Goal: Transaction & Acquisition: Book appointment/travel/reservation

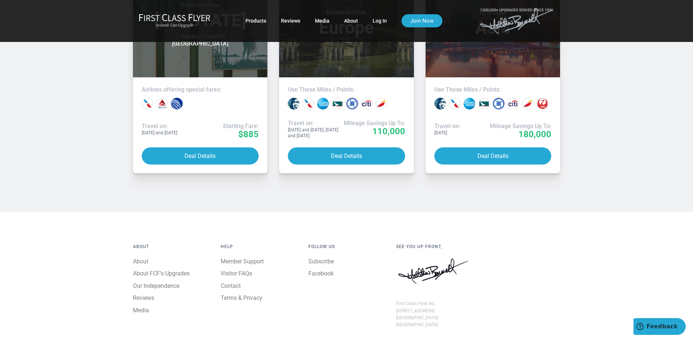
scroll to position [767, 0]
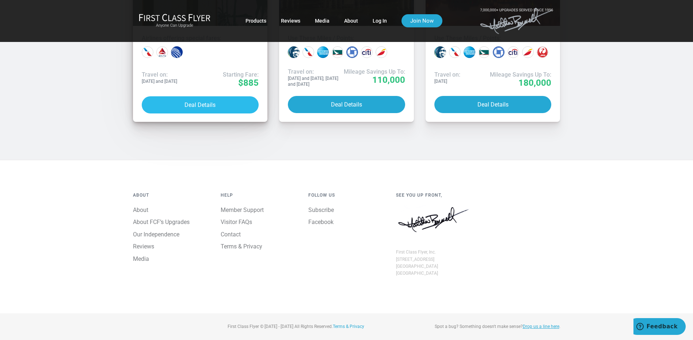
click at [199, 114] on button "Deal Details" at bounding box center [200, 104] width 117 height 17
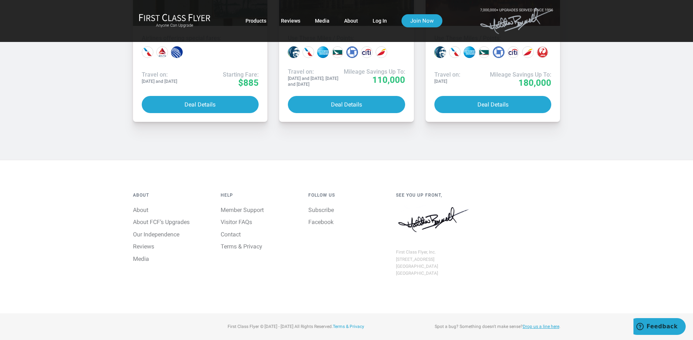
scroll to position [840, 0]
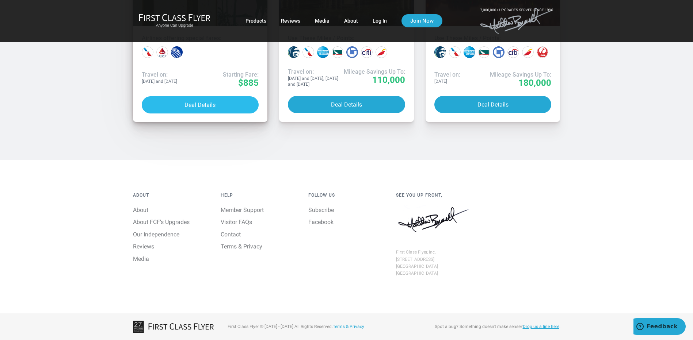
click at [198, 114] on button "Deal Details" at bounding box center [200, 104] width 117 height 17
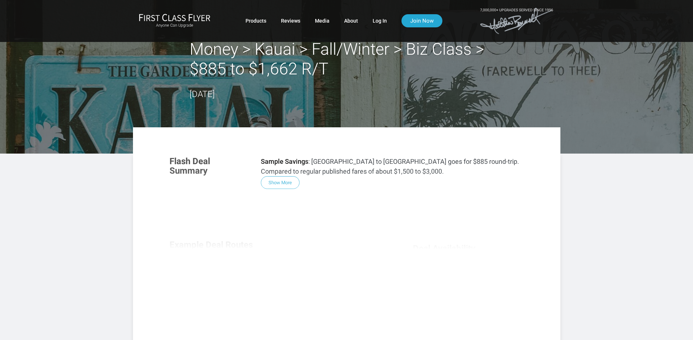
click at [280, 186] on div "Flash Deal Summary Sample Savings : [GEOGRAPHIC_DATA] to [GEOGRAPHIC_DATA] goes…" at bounding box center [346, 248] width 369 height 199
click at [282, 183] on div "Flash Deal Summary Sample Savings : [GEOGRAPHIC_DATA] to [GEOGRAPHIC_DATA] goes…" at bounding box center [346, 248] width 369 height 199
click at [282, 179] on div "Flash Deal Summary Sample Savings : [GEOGRAPHIC_DATA] to [GEOGRAPHIC_DATA] goes…" at bounding box center [346, 248] width 369 height 199
